Goal: Complete application form

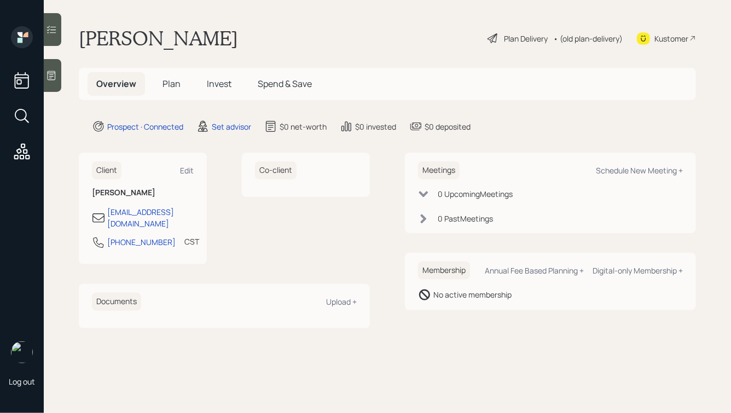
click at [53, 76] on icon at bounding box center [51, 75] width 11 height 11
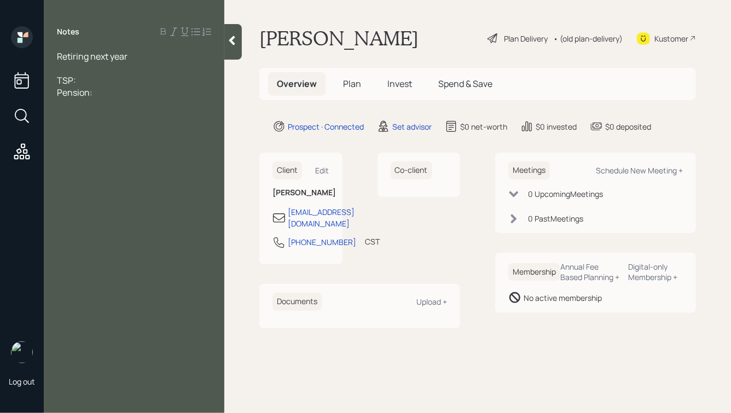
click at [96, 82] on div "TSP:" at bounding box center [134, 80] width 154 height 12
click at [88, 68] on div at bounding box center [134, 68] width 154 height 12
click at [135, 56] on div "Retiring next year" at bounding box center [134, 56] width 154 height 12
click at [72, 85] on div at bounding box center [134, 80] width 154 height 12
click at [73, 91] on div "a" at bounding box center [134, 92] width 154 height 12
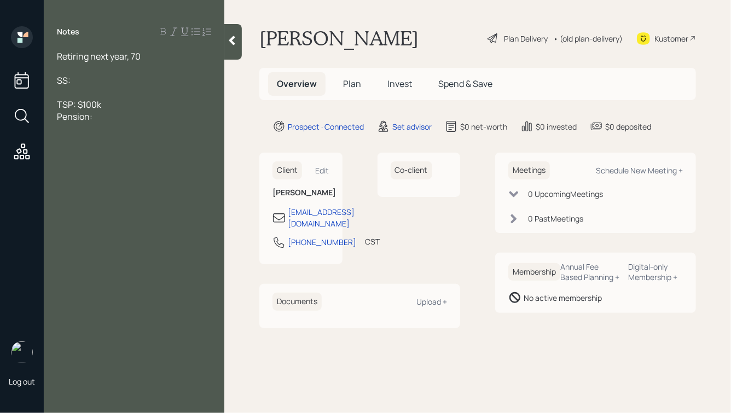
click at [85, 66] on div at bounding box center [134, 68] width 154 height 12
click at [115, 129] on div "Pension:" at bounding box center [134, 129] width 154 height 12
click at [91, 67] on div at bounding box center [134, 68] width 154 height 12
click at [119, 67] on span "Just started eCommer" at bounding box center [101, 68] width 89 height 12
click at [159, 69] on div "Just started ecommer" at bounding box center [134, 68] width 154 height 12
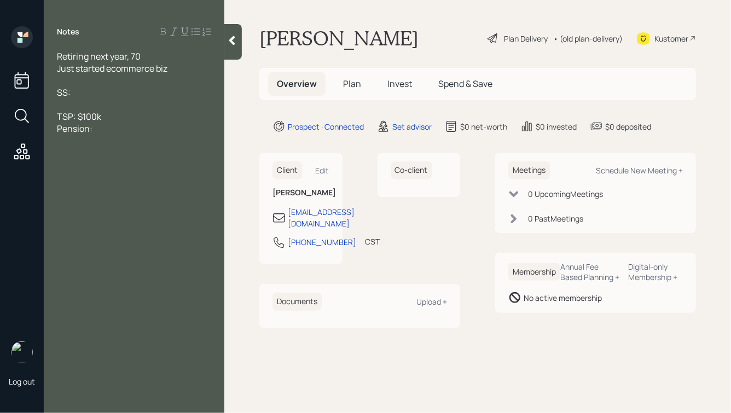
click at [107, 94] on div "SS:" at bounding box center [134, 92] width 154 height 12
click at [154, 57] on div "Retiring next year, 70" at bounding box center [134, 56] width 154 height 12
click at [111, 137] on div "Pension:" at bounding box center [134, 141] width 154 height 12
click at [192, 70] on div "Just started ecommerce biz" at bounding box center [134, 68] width 154 height 12
click at [108, 57] on span "Retiring next year, 70, married" at bounding box center [116, 56] width 119 height 12
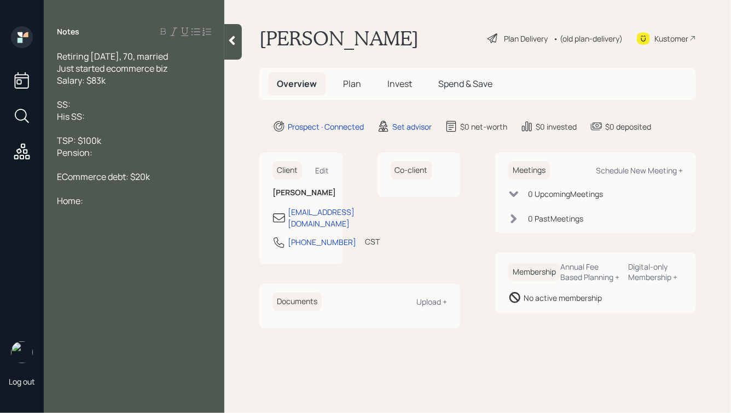
click at [119, 79] on div "Salary: $83k" at bounding box center [134, 80] width 154 height 12
click at [183, 57] on div "Retiring [DATE], 70, married" at bounding box center [134, 56] width 154 height 12
click at [91, 140] on span "TSP: $100k" at bounding box center [79, 141] width 44 height 12
click at [105, 142] on div "TSP: $120k" at bounding box center [134, 141] width 154 height 12
click at [64, 129] on div at bounding box center [134, 129] width 154 height 12
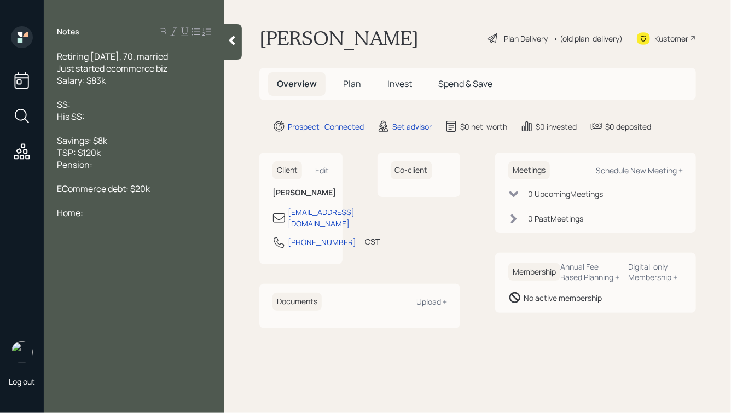
click at [93, 107] on div "SS:" at bounding box center [134, 105] width 154 height 12
click at [94, 116] on div "His SS:" at bounding box center [134, 117] width 154 height 12
click at [114, 167] on div "Pension:" at bounding box center [134, 165] width 154 height 12
click at [179, 68] on div "Just started ecommerce biz" at bounding box center [134, 68] width 154 height 12
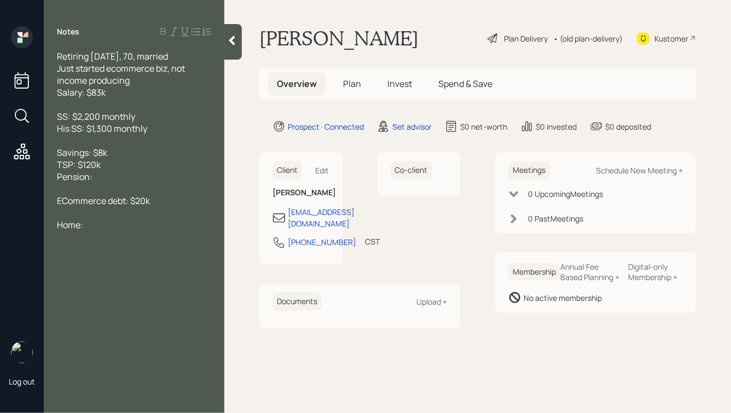
click at [126, 175] on div "Pension:" at bounding box center [134, 177] width 154 height 12
click at [112, 231] on div "Home:" at bounding box center [134, 225] width 154 height 12
click at [229, 45] on icon at bounding box center [232, 40] width 11 height 11
